Goal: Submit feedback/report problem

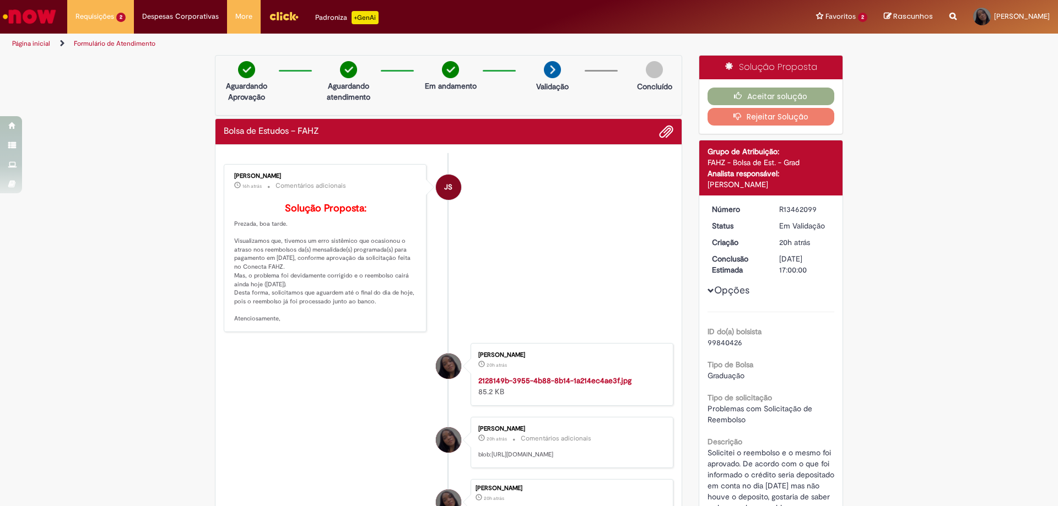
click at [792, 119] on button "Rejeitar Solução" at bounding box center [770, 117] width 127 height 18
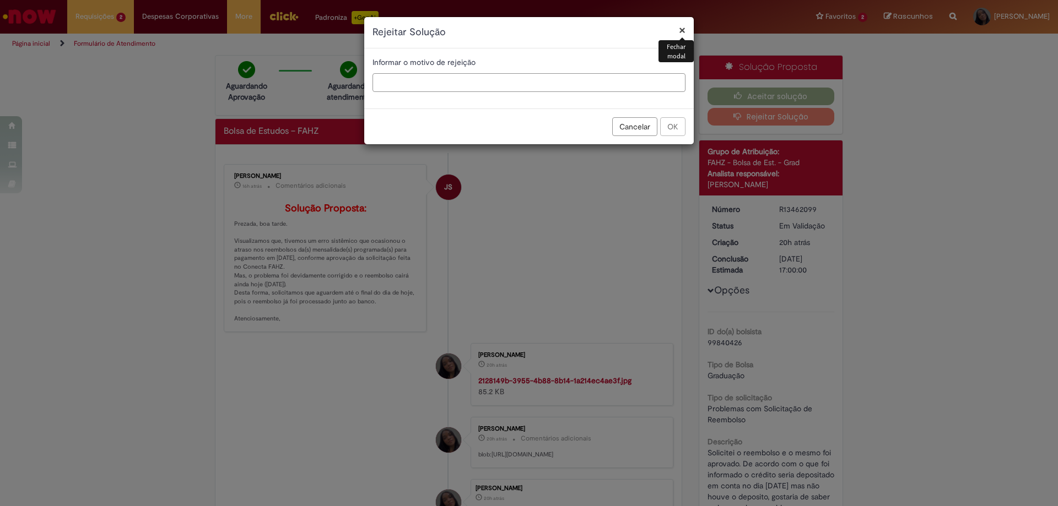
click at [495, 84] on input "text" at bounding box center [528, 82] width 313 height 19
click at [623, 125] on button "Cancelar" at bounding box center [634, 126] width 45 height 19
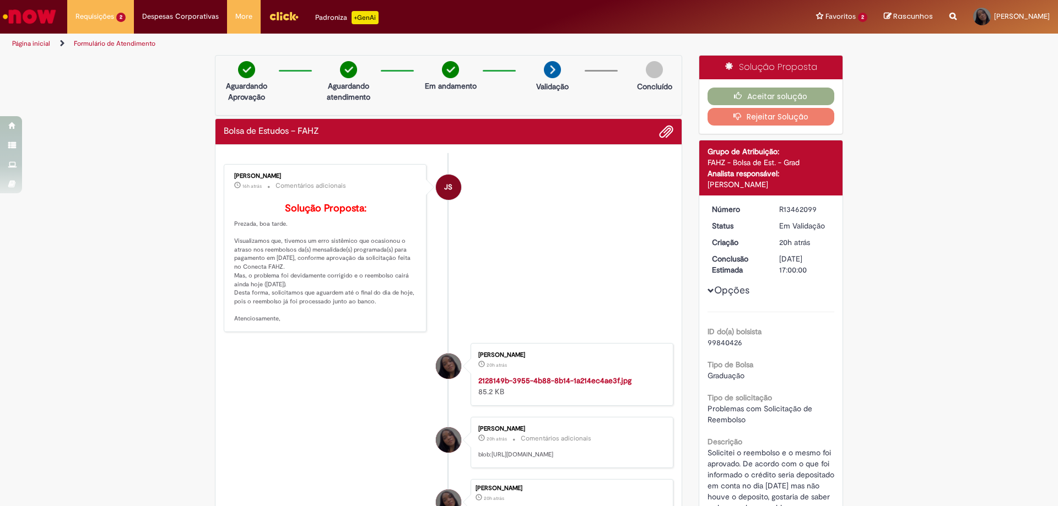
click at [752, 117] on button "Rejeitar Solução" at bounding box center [770, 117] width 127 height 18
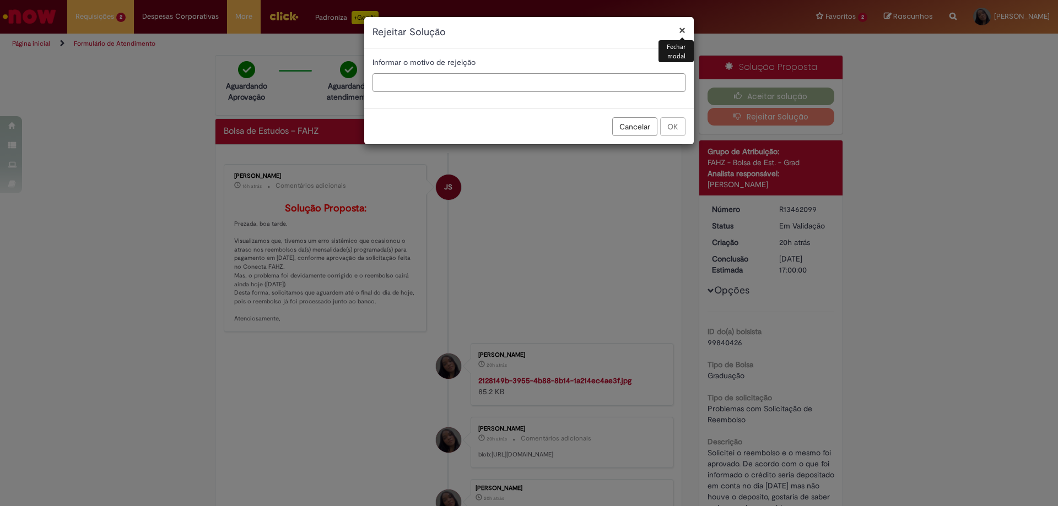
click at [500, 82] on input "text" at bounding box center [528, 82] width 313 height 19
type input "*"
type input "**********"
click at [672, 134] on button "OK" at bounding box center [672, 126] width 25 height 19
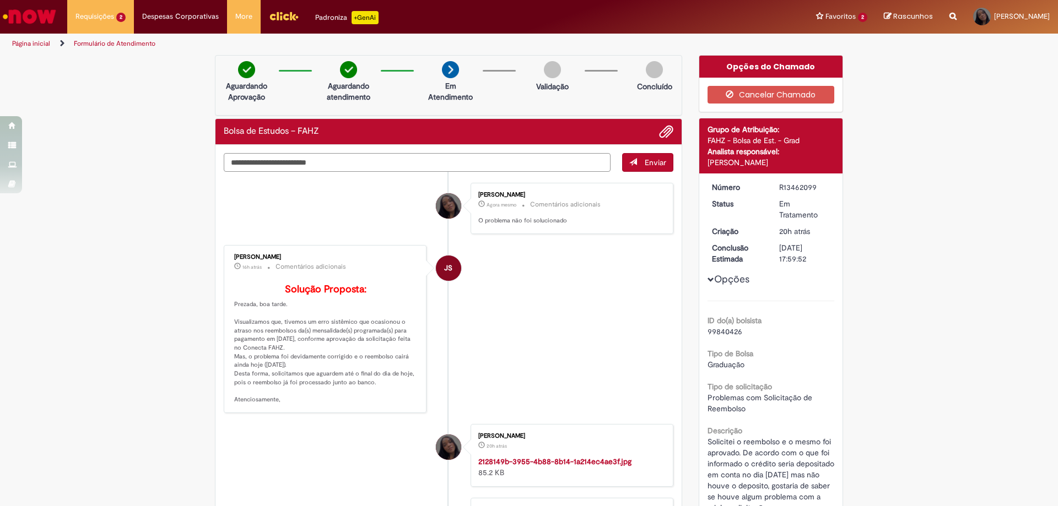
click at [510, 169] on textarea "Digite sua mensagem aqui..." at bounding box center [417, 162] width 387 height 19
type textarea "**********"
click at [632, 158] on span "submit" at bounding box center [633, 162] width 8 height 8
